Goal: Task Accomplishment & Management: Use online tool/utility

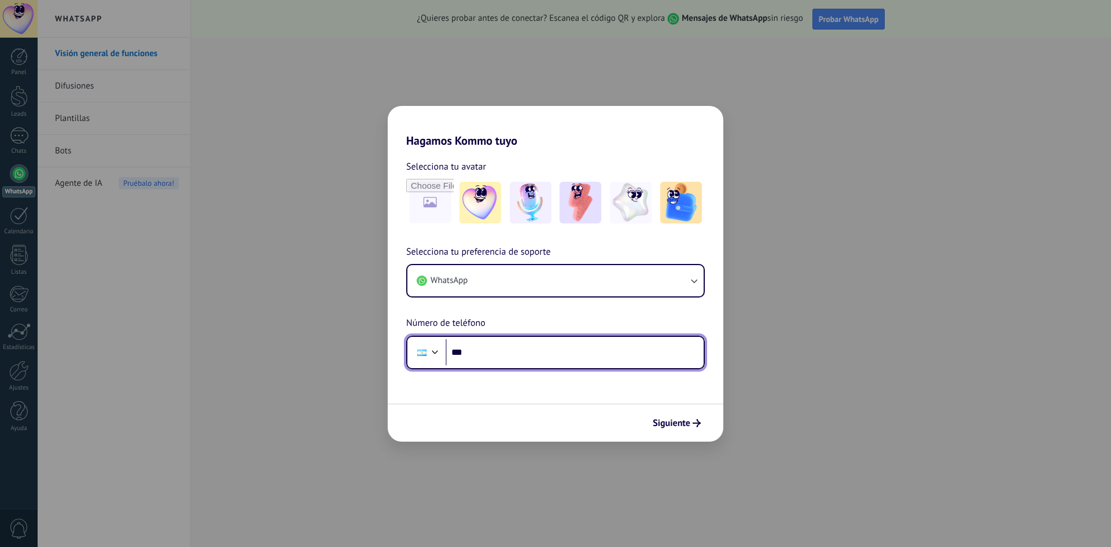
click at [514, 359] on input "***" at bounding box center [575, 352] width 258 height 27
type input "**********"
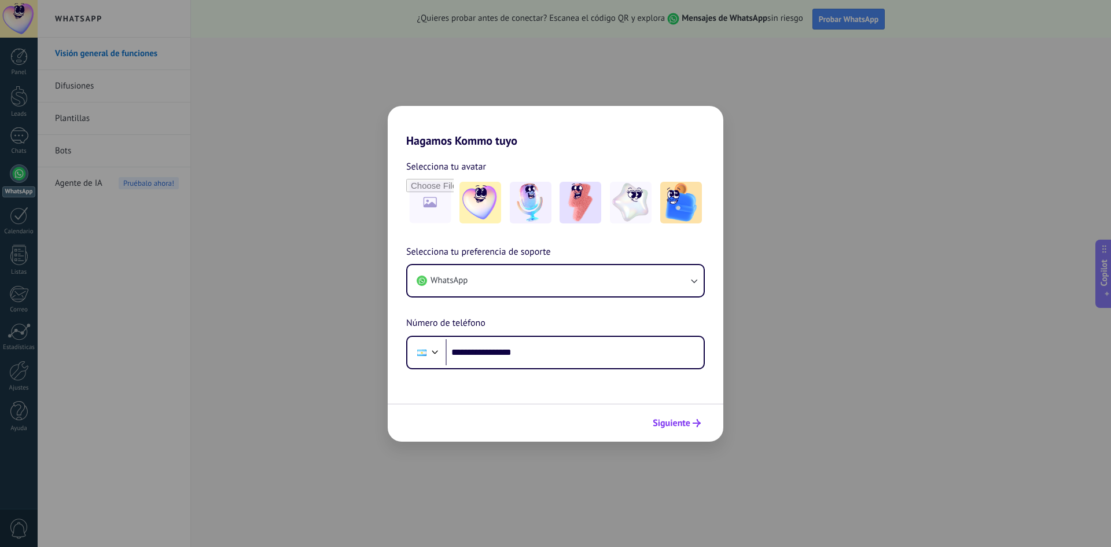
click at [687, 432] on button "Siguiente" at bounding box center [677, 423] width 58 height 20
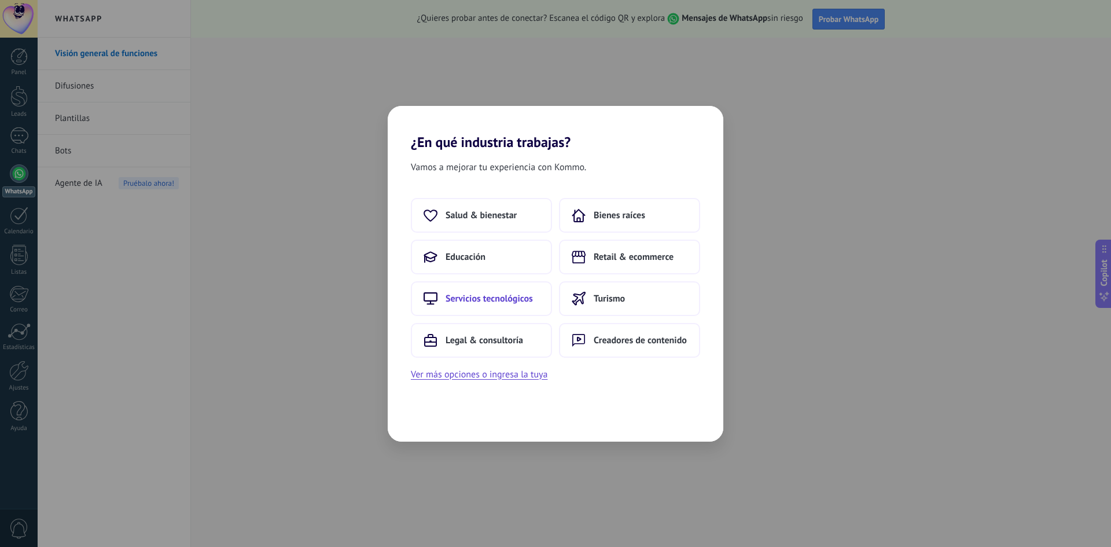
click at [520, 309] on button "Servicios tecnológicos" at bounding box center [481, 298] width 141 height 35
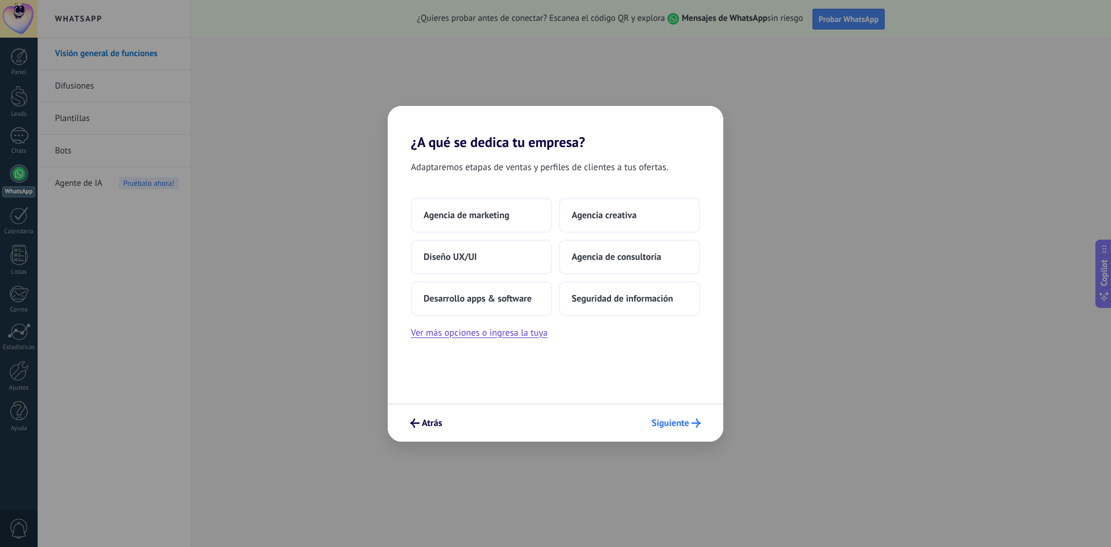
click at [668, 424] on span "Siguiente" at bounding box center [671, 423] width 38 height 8
click at [622, 301] on span "Seguridad de información" at bounding box center [622, 299] width 101 height 12
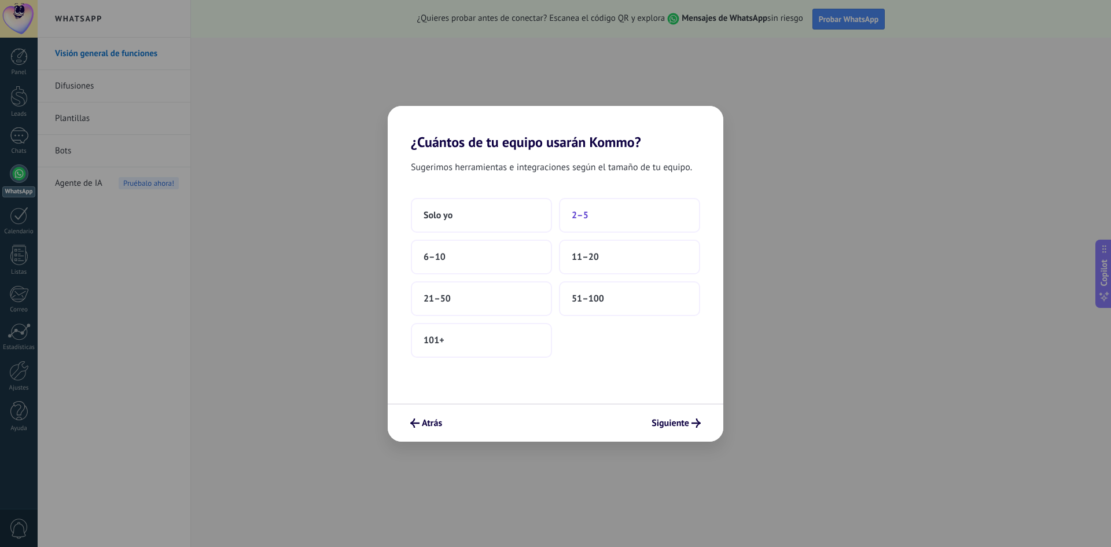
click at [560, 230] on button "2–5" at bounding box center [629, 215] width 141 height 35
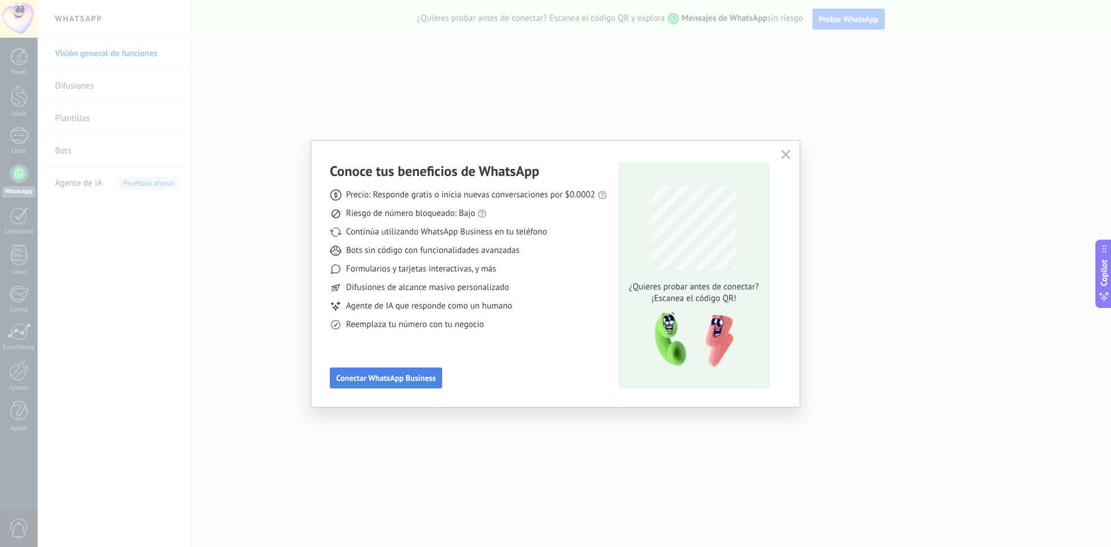
click at [423, 377] on span "Conectar WhatsApp Business" at bounding box center [386, 378] width 100 height 8
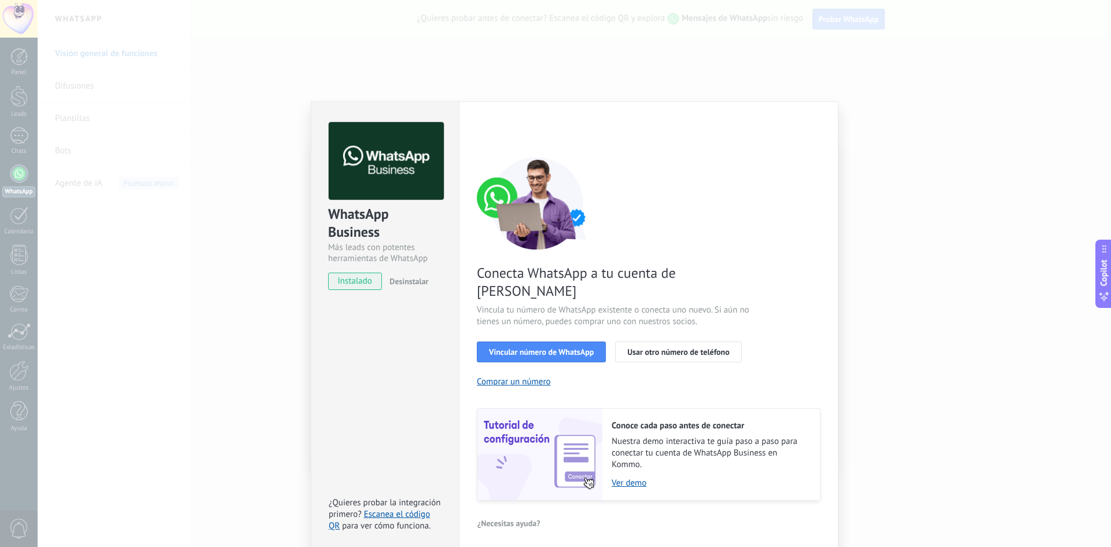
click at [800, 63] on div "WhatsApp Business Más leads con potentes herramientas de WhatsApp instalado Des…" at bounding box center [575, 273] width 1074 height 547
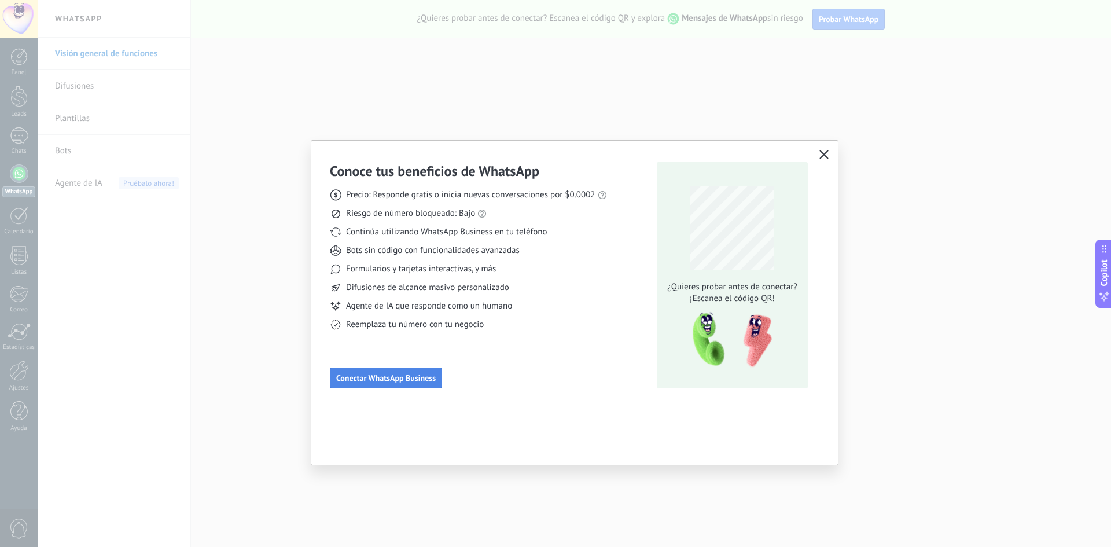
click at [431, 376] on span "Conectar WhatsApp Business" at bounding box center [386, 378] width 100 height 8
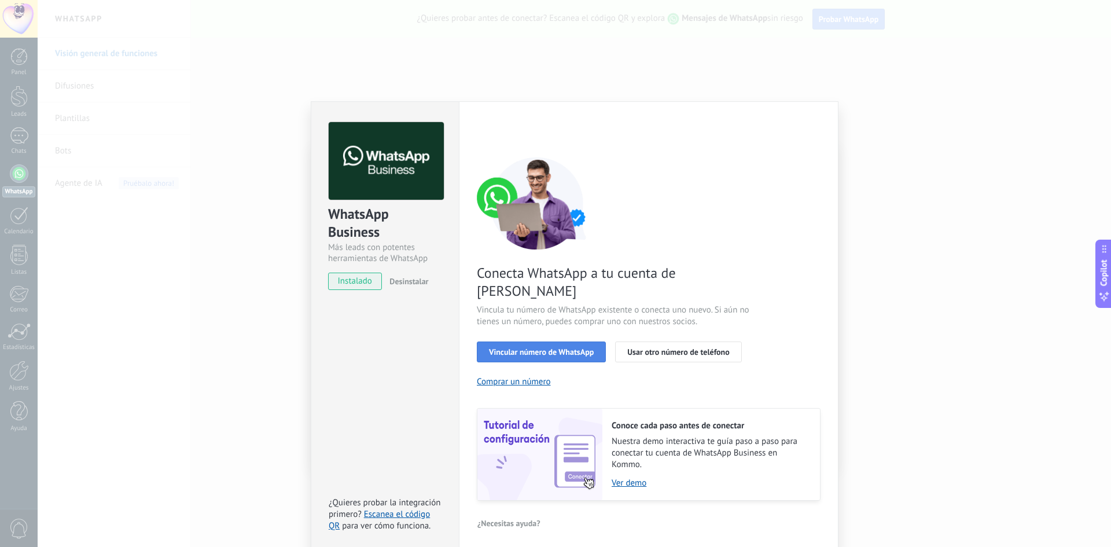
click at [548, 342] on button "Vincular número de WhatsApp" at bounding box center [541, 352] width 129 height 21
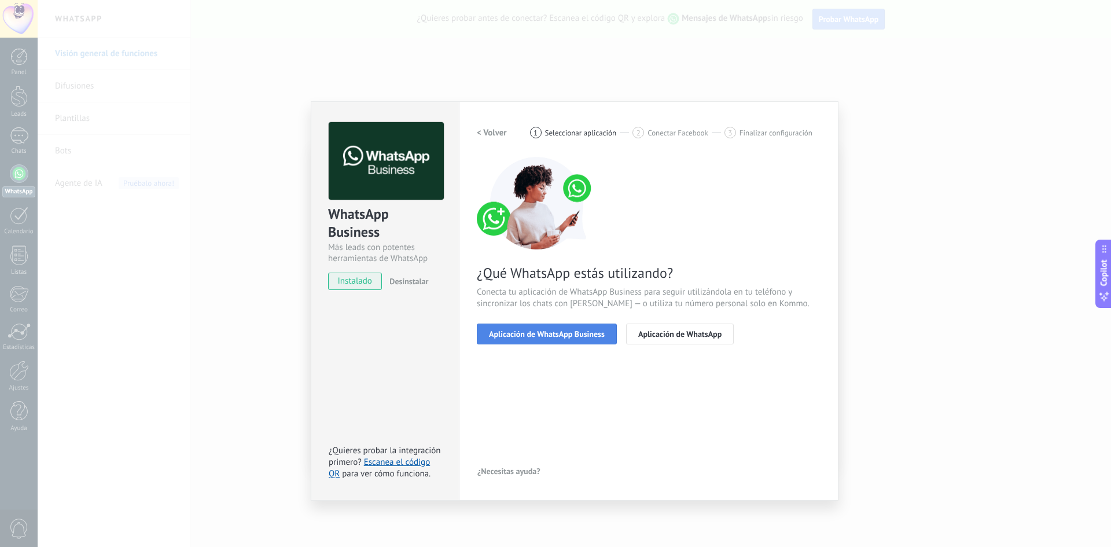
click at [571, 339] on button "Aplicación de WhatsApp Business" at bounding box center [547, 334] width 140 height 21
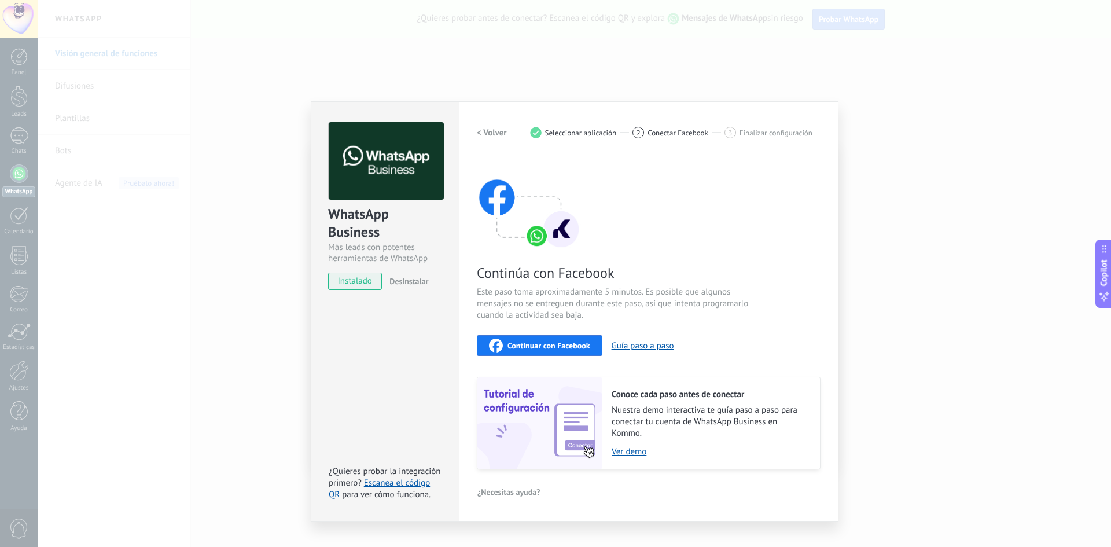
click at [554, 345] on span "Continuar con Facebook" at bounding box center [549, 346] width 83 height 8
click at [538, 350] on div "Continuar con Facebook" at bounding box center [539, 346] width 101 height 14
click at [639, 377] on div "Conoce cada paso antes de conectar Nuestra demo interactiva te guía paso a paso…" at bounding box center [649, 423] width 344 height 93
drag, startPoint x: 688, startPoint y: 352, endPoint x: 574, endPoint y: 323, distance: 118.2
click at [574, 323] on div "Continúa con Facebook Este paso toma aproximadamente 5 minutos. Es posible que …" at bounding box center [649, 313] width 344 height 313
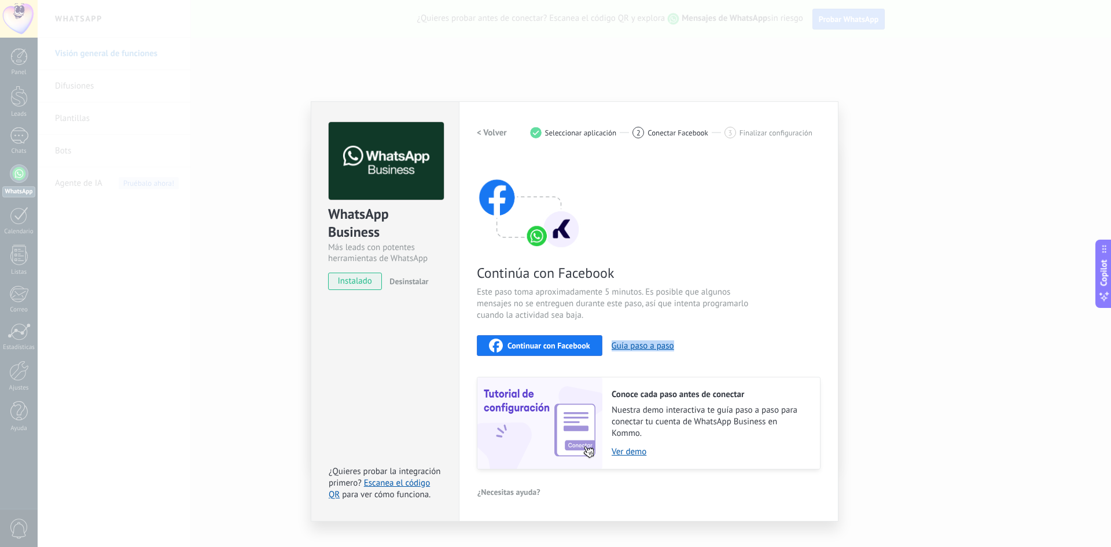
click at [597, 320] on span "Este paso toma aproximadamente 5 minutos. Es posible que algunos mensajes no se…" at bounding box center [615, 304] width 276 height 35
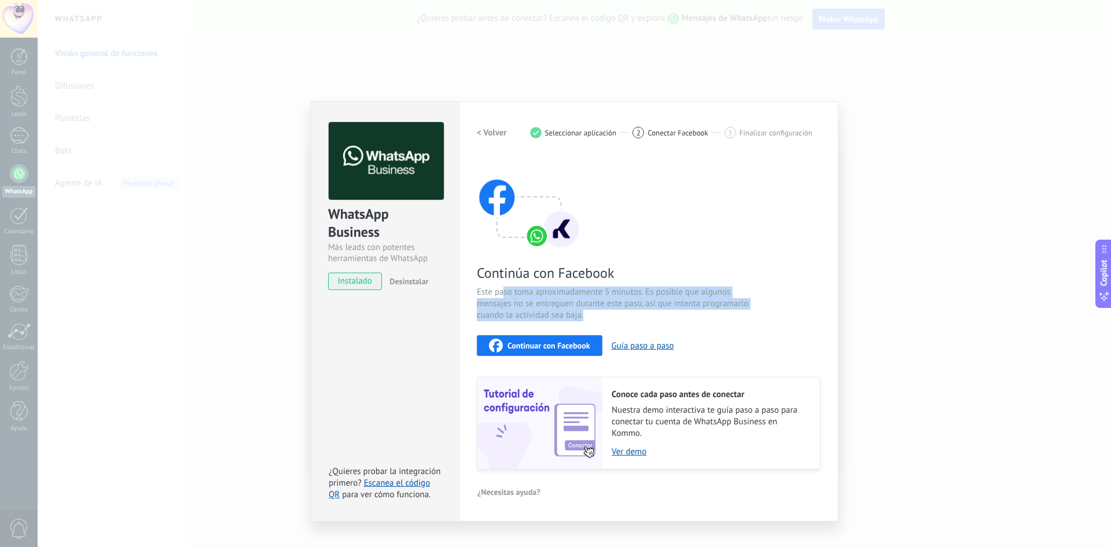
drag, startPoint x: 590, startPoint y: 318, endPoint x: 505, endPoint y: 295, distance: 88.0
click at [505, 295] on span "Este paso toma aproximadamente 5 minutos. Es posible que algunos mensajes no se…" at bounding box center [615, 304] width 276 height 35
click at [545, 308] on span "Este paso toma aproximadamente 5 minutos. Es posible que algunos mensajes no se…" at bounding box center [615, 304] width 276 height 35
drag, startPoint x: 582, startPoint y: 316, endPoint x: 500, endPoint y: 273, distance: 92.7
click at [500, 273] on div "Continúa con Facebook Este paso toma aproximadamente 5 minutos. Es posible que …" at bounding box center [649, 313] width 344 height 313
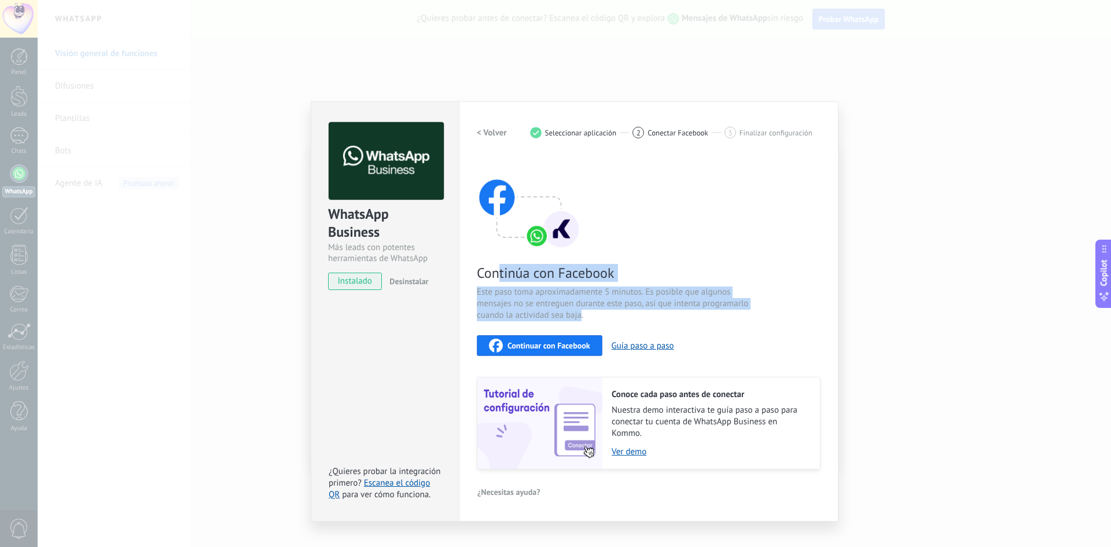
click at [532, 300] on span "Este paso toma aproximadamente 5 minutos. Es posible que algunos mensajes no se…" at bounding box center [615, 304] width 276 height 35
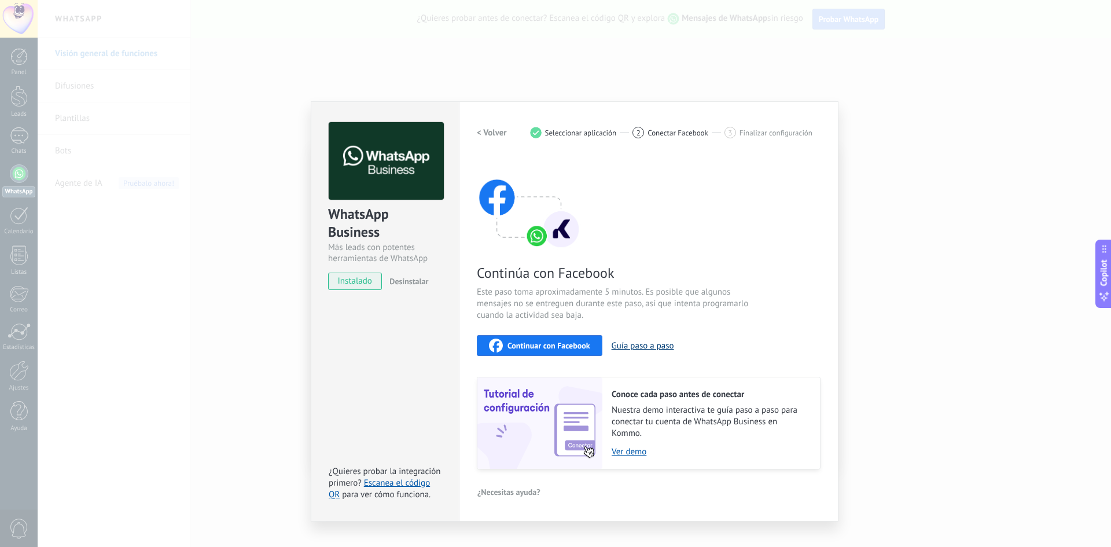
click at [651, 348] on button "Guía paso a paso" at bounding box center [643, 345] width 63 height 11
click at [630, 453] on link "Ver demo" at bounding box center [710, 451] width 197 height 11
click at [553, 346] on span "Continuar con Facebook" at bounding box center [549, 346] width 83 height 8
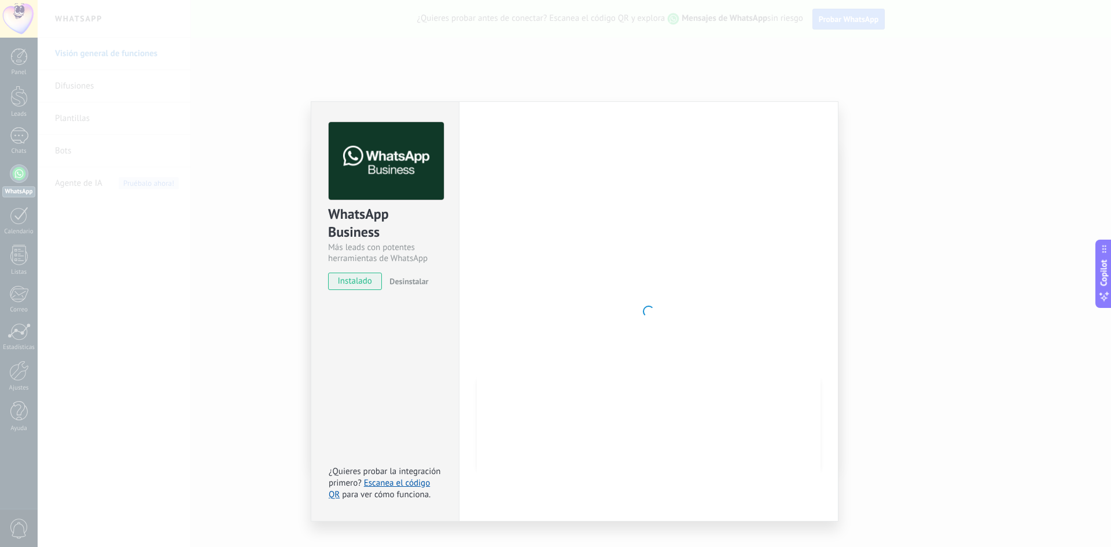
click at [258, 365] on div "WhatsApp Business Más leads con potentes herramientas de WhatsApp instalado Des…" at bounding box center [575, 273] width 1074 height 547
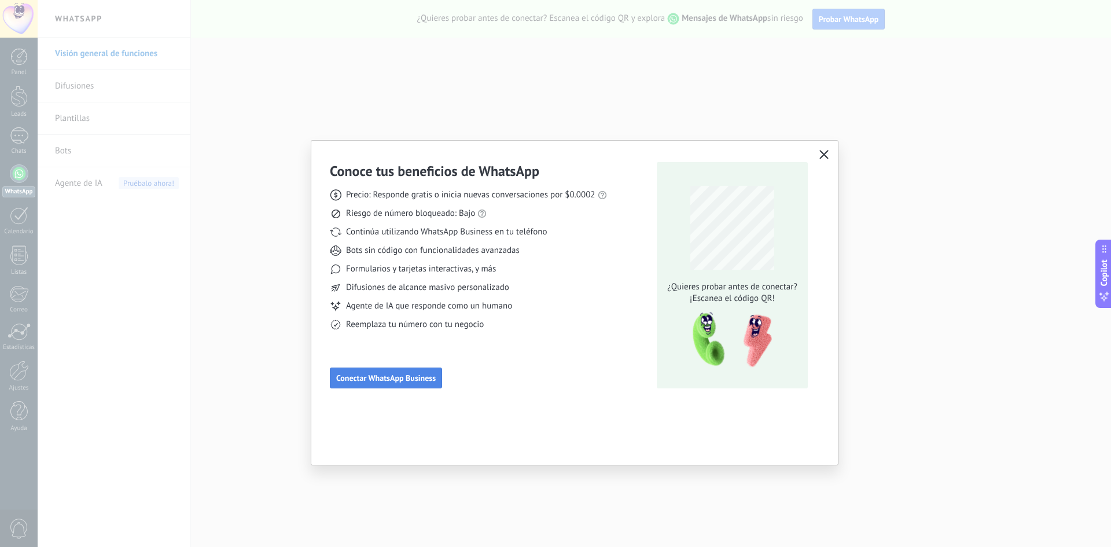
click at [418, 380] on span "Conectar WhatsApp Business" at bounding box center [386, 378] width 100 height 8
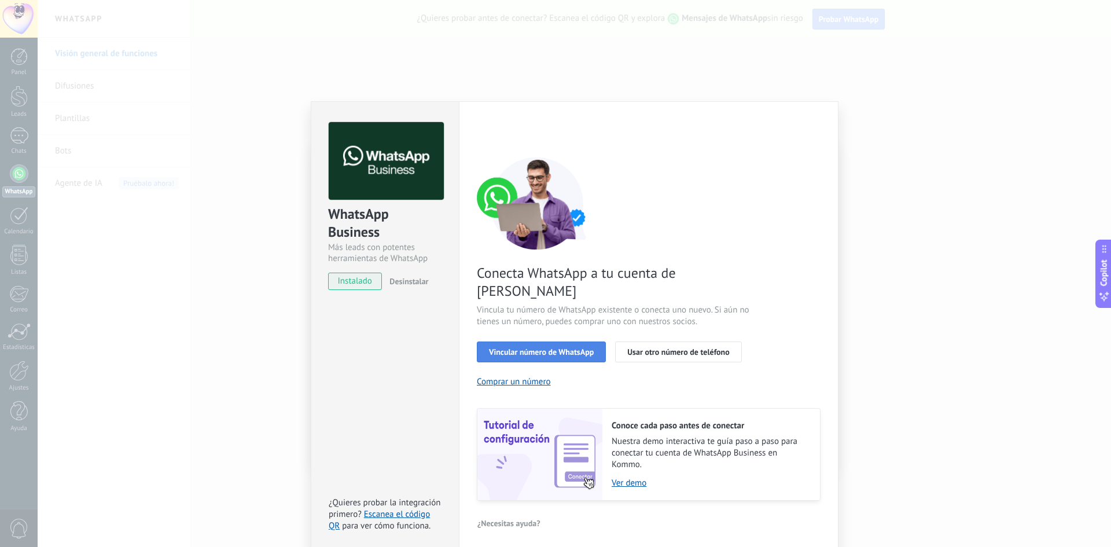
click at [574, 348] on span "Vincular número de WhatsApp" at bounding box center [541, 352] width 105 height 8
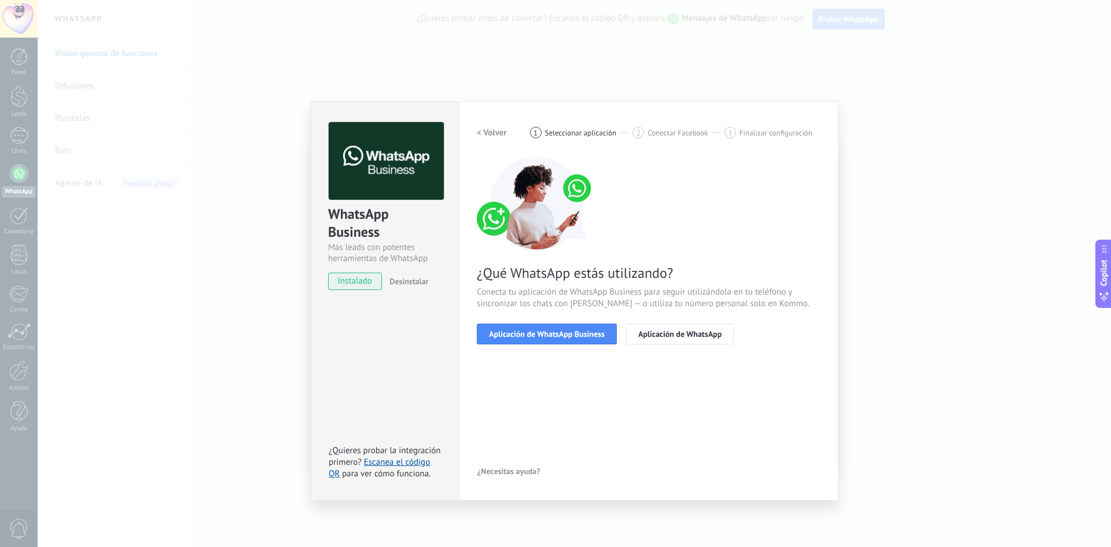
click at [574, 338] on span "Aplicación de WhatsApp Business" at bounding box center [547, 334] width 116 height 8
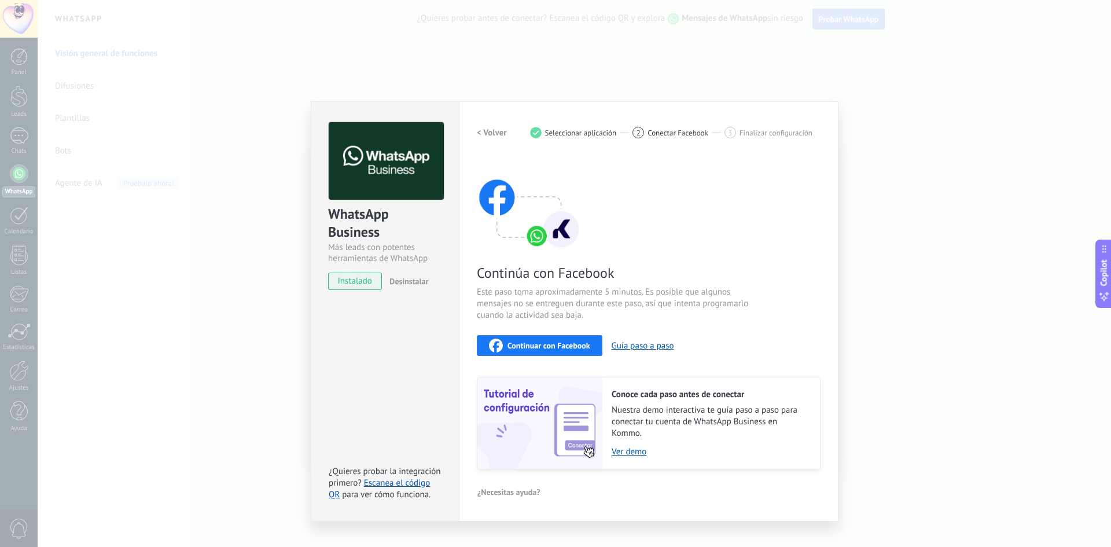
click at [557, 346] on span "Continuar con Facebook" at bounding box center [549, 346] width 83 height 8
click at [407, 483] on link "Escanea el código QR" at bounding box center [379, 489] width 101 height 23
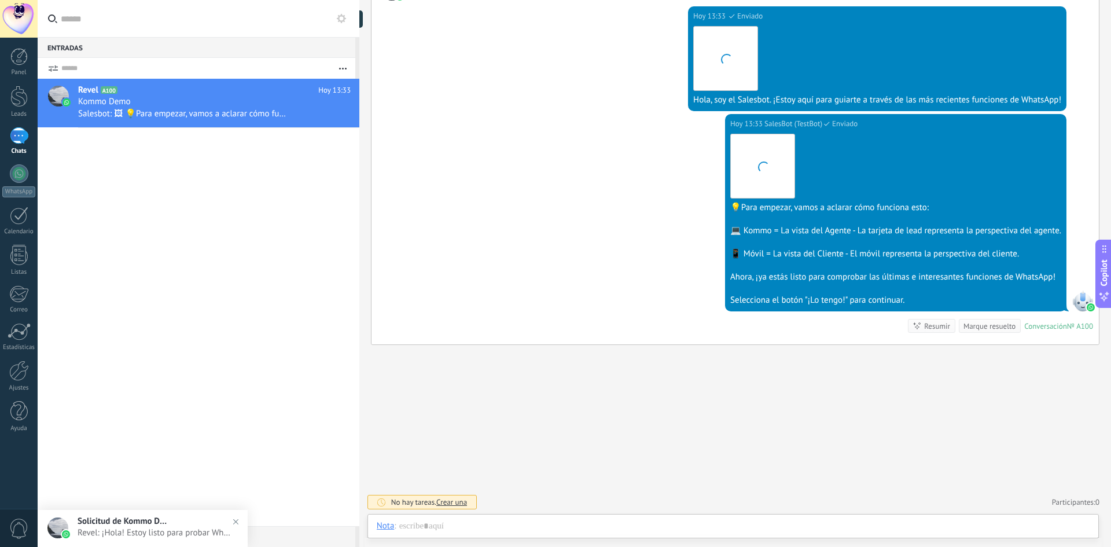
scroll to position [17, 0]
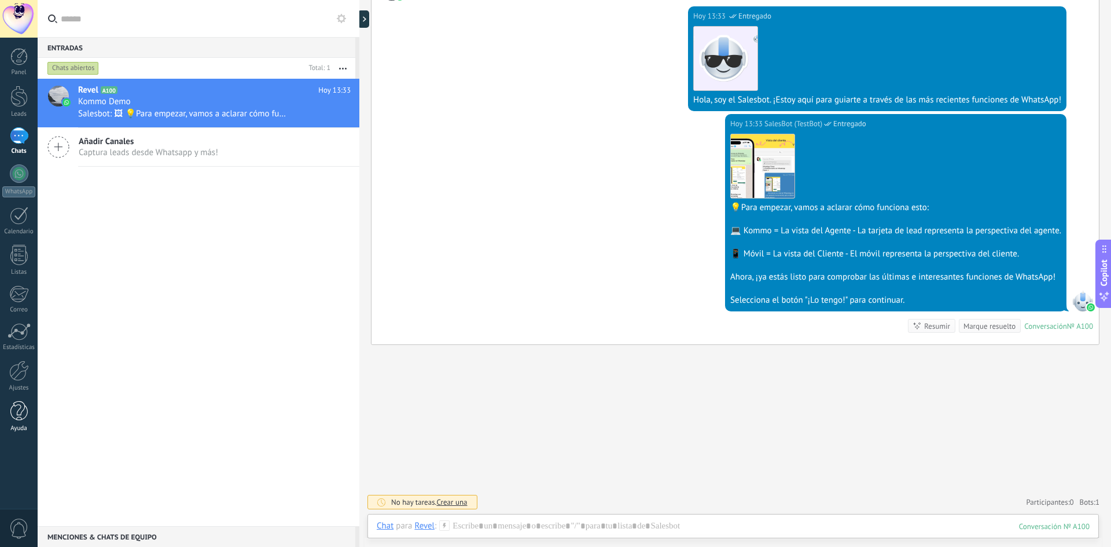
click at [24, 419] on div at bounding box center [18, 411] width 17 height 20
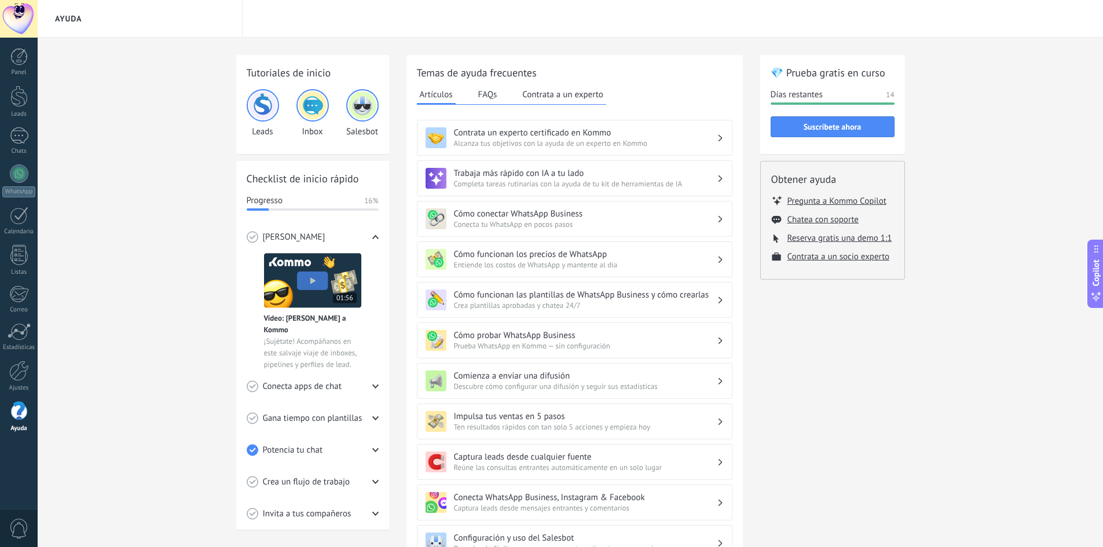
click at [603, 502] on h3 "Conecta WhatsApp Business, Instagram & Facebook" at bounding box center [585, 497] width 263 height 11
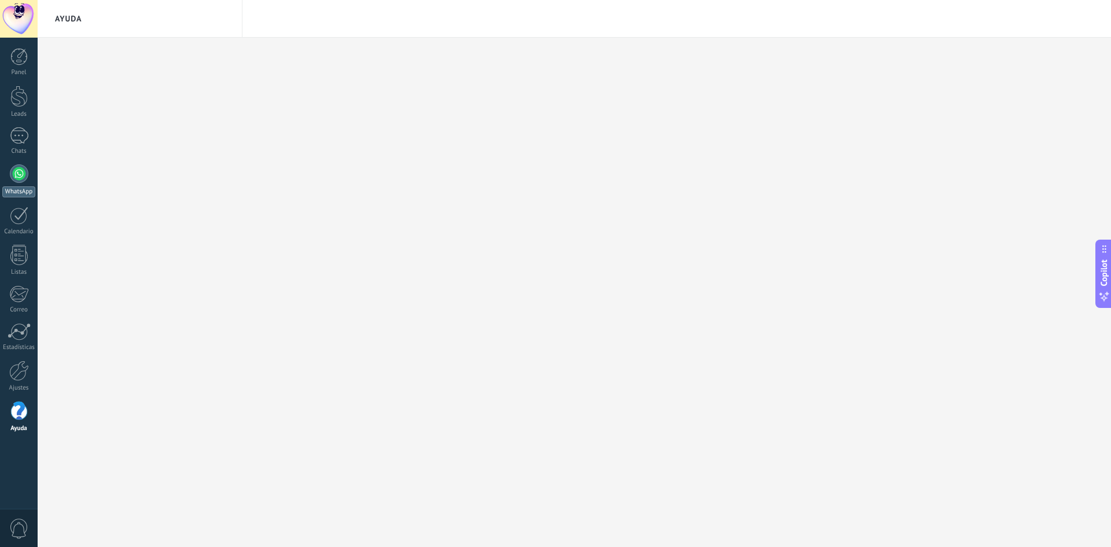
click at [23, 173] on div at bounding box center [19, 173] width 19 height 19
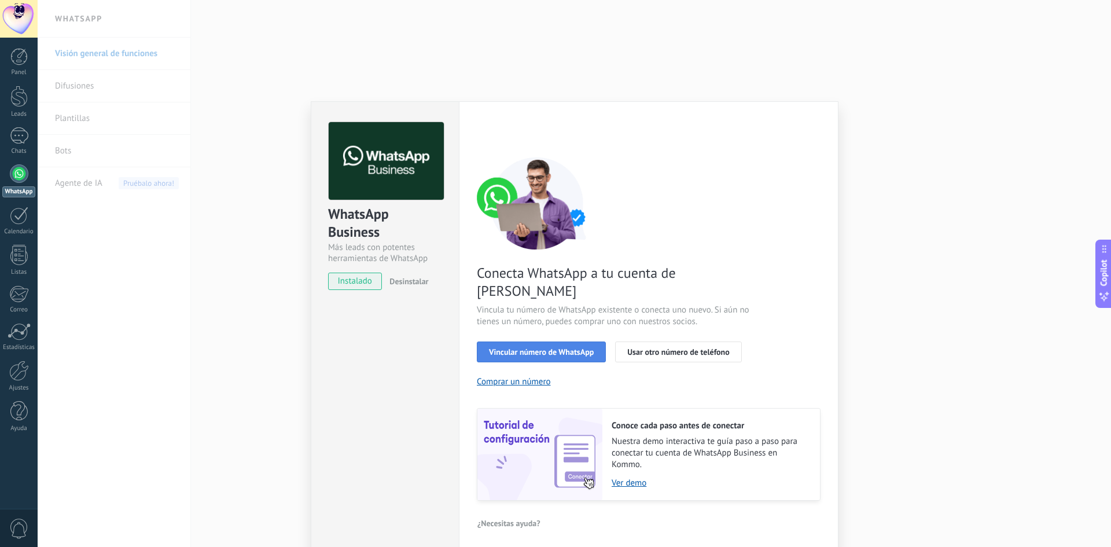
click at [555, 348] on span "Vincular número de WhatsApp" at bounding box center [541, 352] width 105 height 8
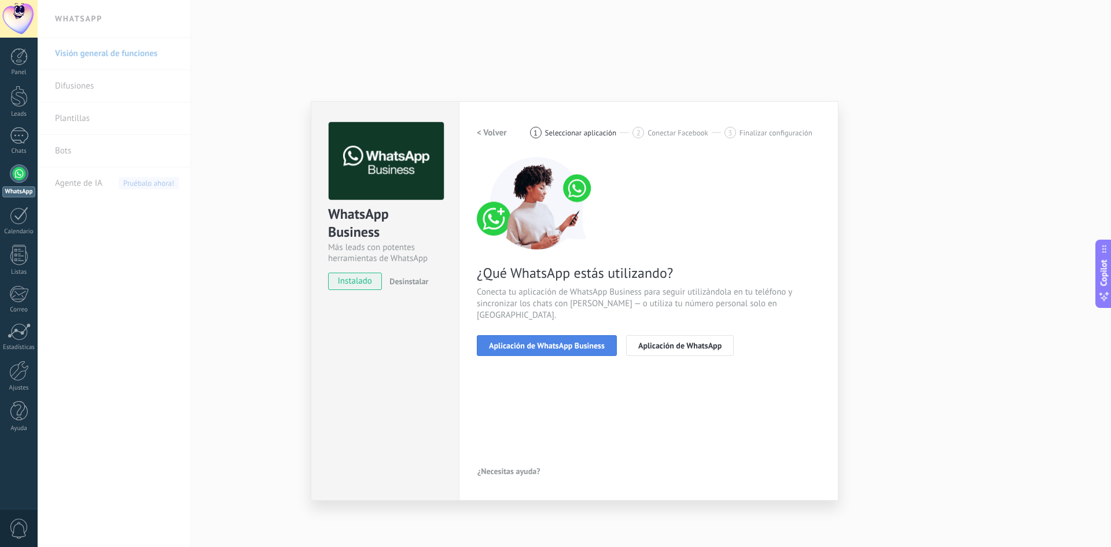
drag, startPoint x: 555, startPoint y: 333, endPoint x: 519, endPoint y: 333, distance: 35.3
click at [519, 342] on span "Aplicación de WhatsApp Business" at bounding box center [547, 346] width 116 height 8
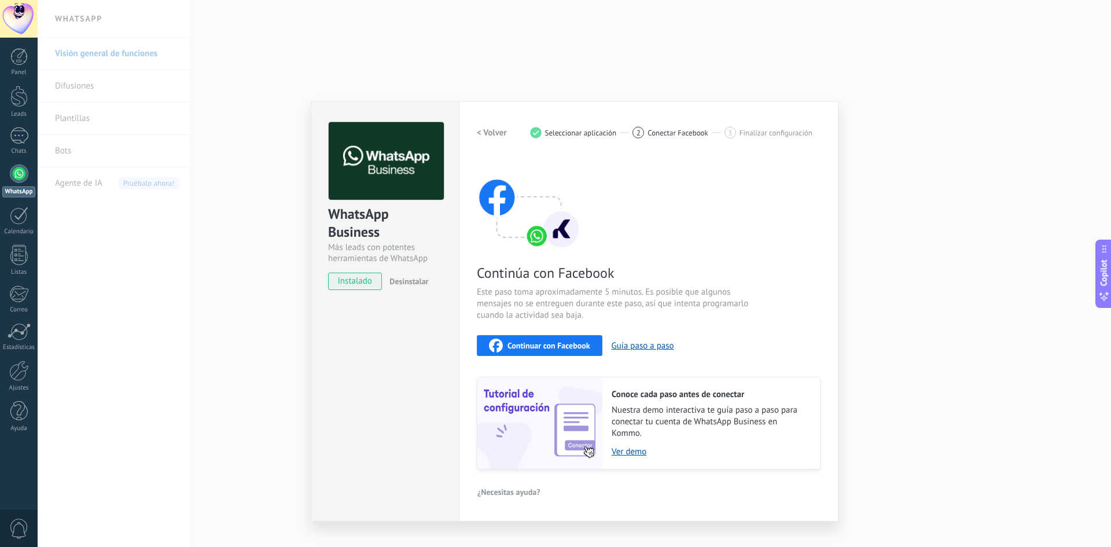
click at [527, 344] on span "Continuar con Facebook" at bounding box center [549, 346] width 83 height 8
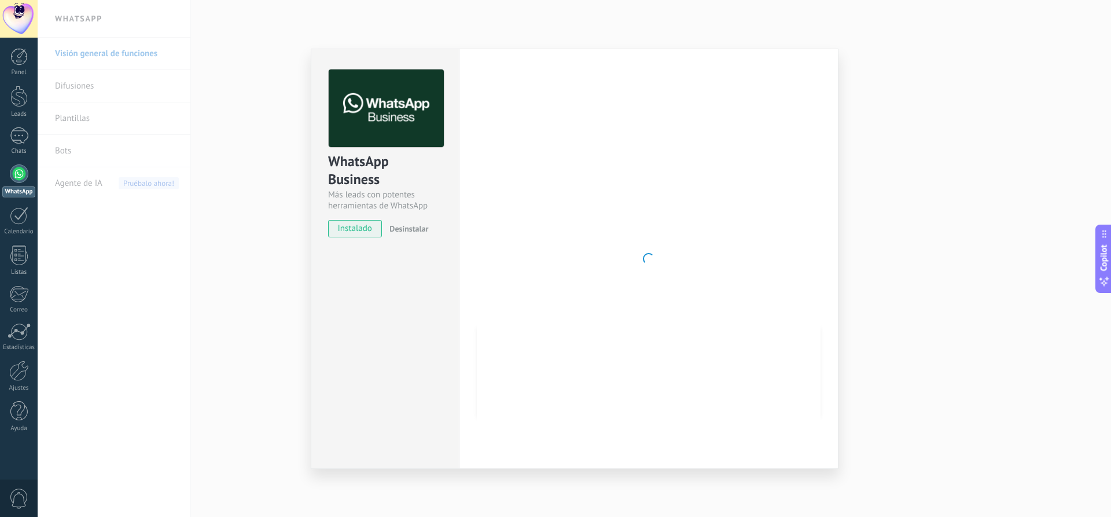
click at [872, 299] on div "WhatsApp Business Más leads con potentes herramientas de WhatsApp instalado Des…" at bounding box center [575, 258] width 1074 height 517
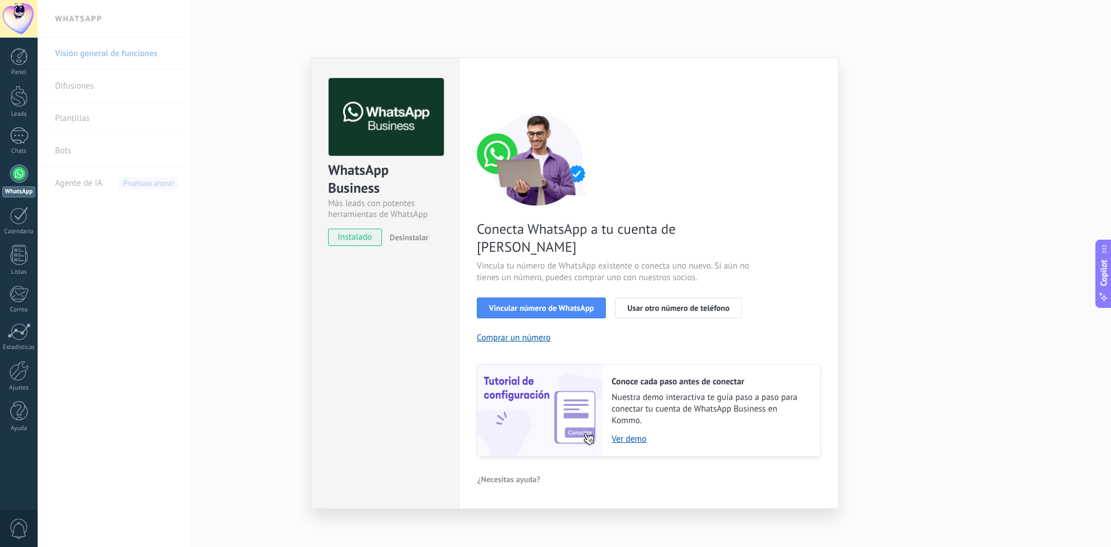
click at [560, 273] on div "Conecta WhatsApp a tu cuenta de Kommo Vincula tu número de WhatsApp existente o…" at bounding box center [649, 285] width 344 height 344
click at [559, 304] on span "Vincular número de WhatsApp" at bounding box center [541, 308] width 105 height 8
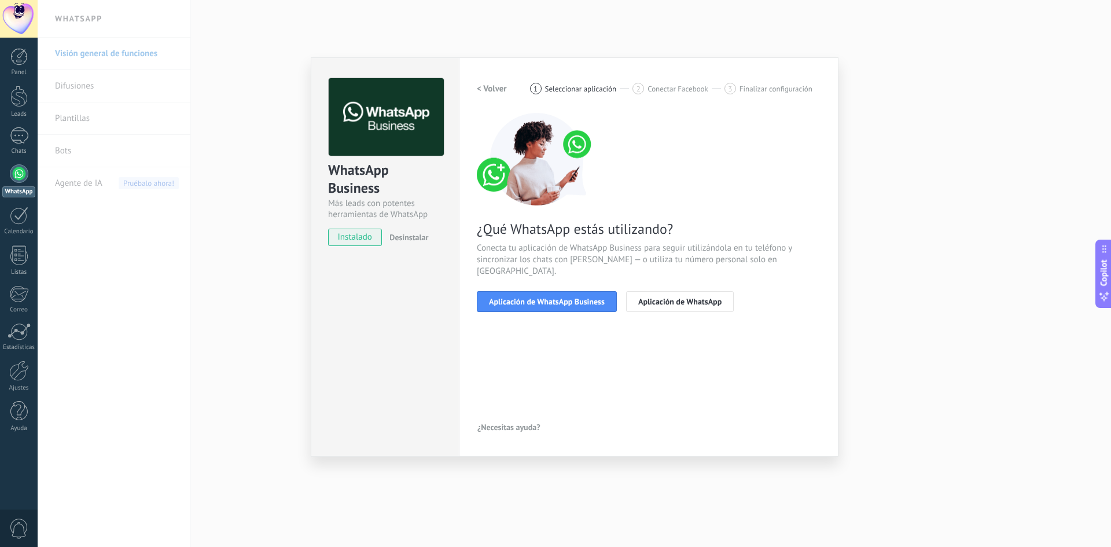
click at [559, 298] on span "Aplicación de WhatsApp Business" at bounding box center [547, 302] width 116 height 8
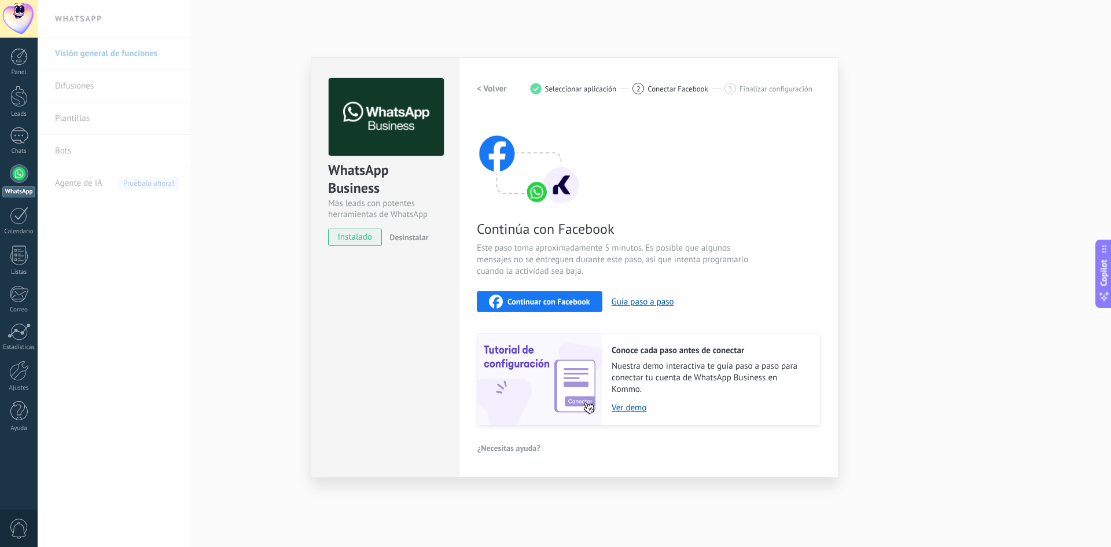
click at [554, 313] on div "Continúa con Facebook Este paso toma aproximadamente 5 minutos. Es posible que …" at bounding box center [649, 269] width 344 height 313
click at [562, 303] on span "Continuar con Facebook" at bounding box center [549, 302] width 83 height 8
click at [535, 309] on button "Continuar con Facebook" at bounding box center [540, 301] width 126 height 21
